Goal: Information Seeking & Learning: Find specific fact

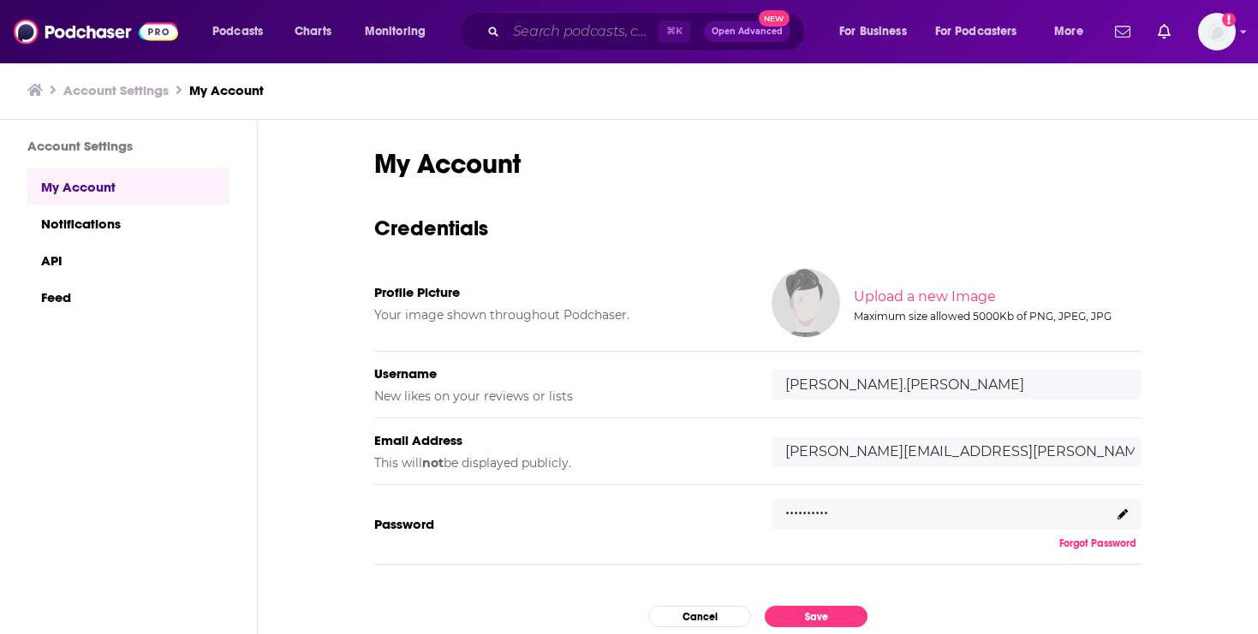
click at [554, 39] on input "Search podcasts, credits, & more..." at bounding box center [582, 31] width 152 height 27
paste input "The Natural Animal Podcast"
type input "The Natural Animal Podcast"
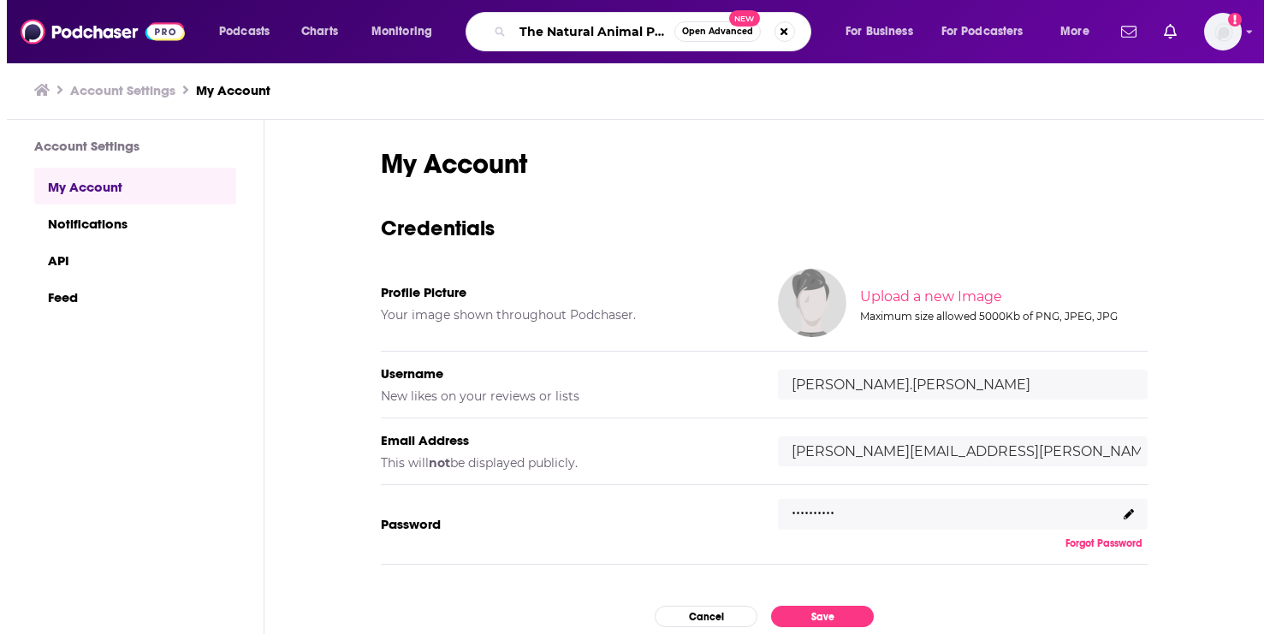
scroll to position [0, 29]
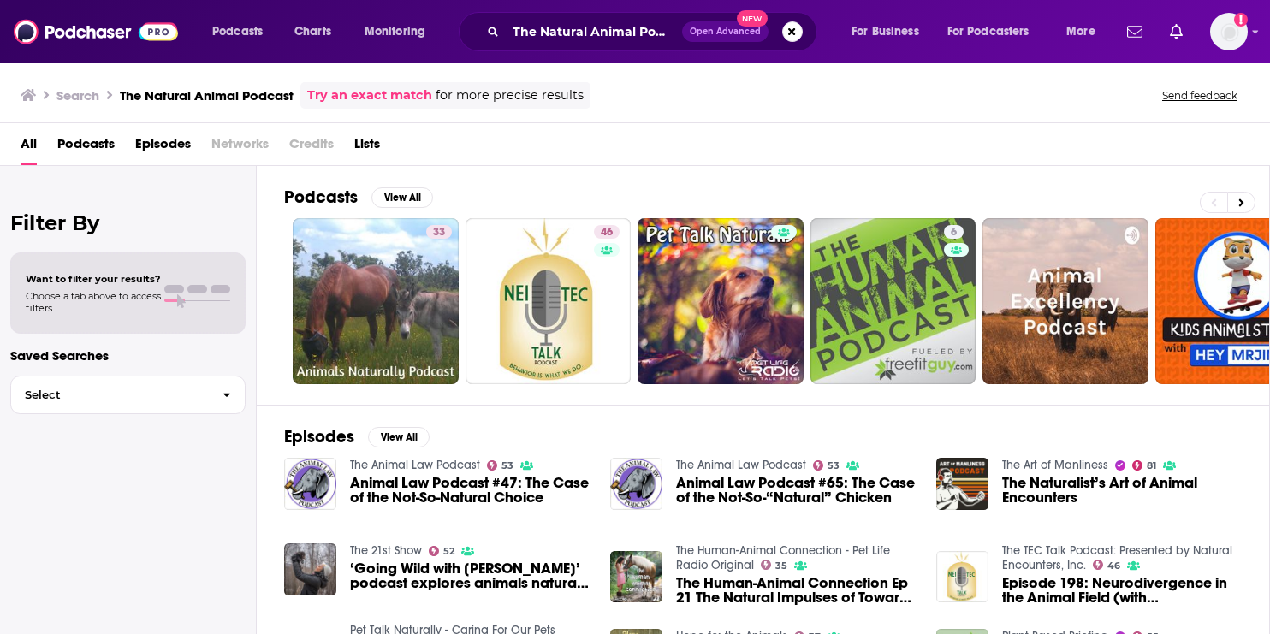
click at [80, 142] on span "Podcasts" at bounding box center [85, 147] width 57 height 35
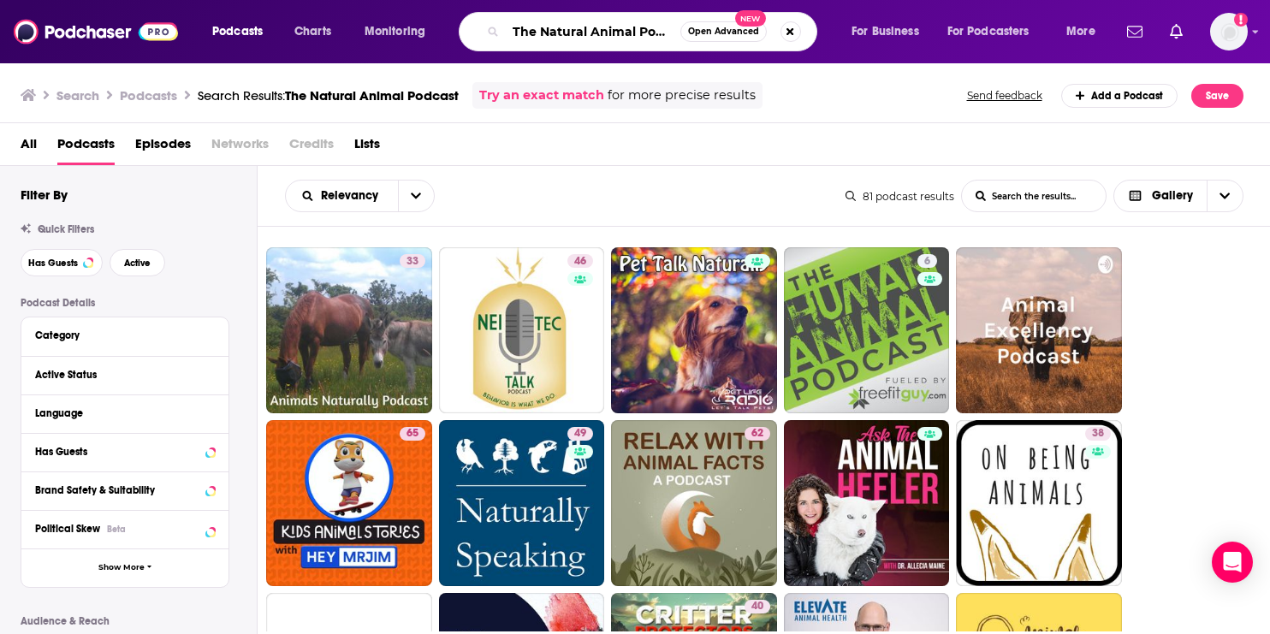
click at [606, 27] on input "The Natural Animal Podcast" at bounding box center [593, 31] width 175 height 27
type input "the nature animal"
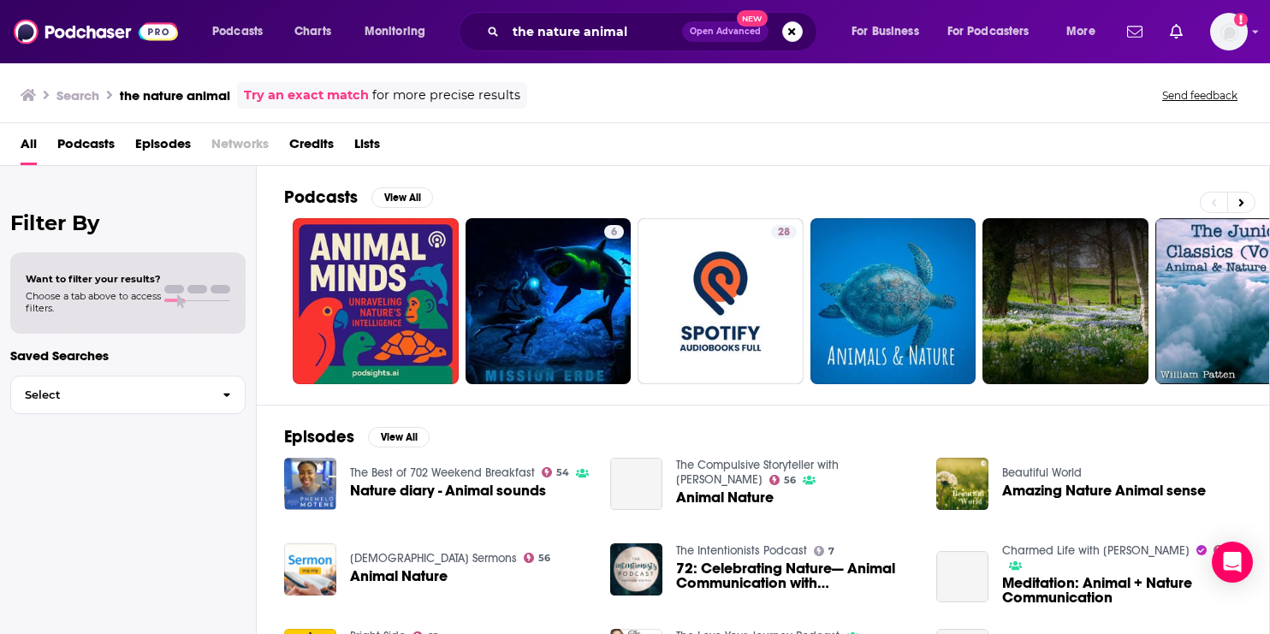
click at [84, 138] on span "Podcasts" at bounding box center [85, 147] width 57 height 35
